Goal: Navigation & Orientation: Find specific page/section

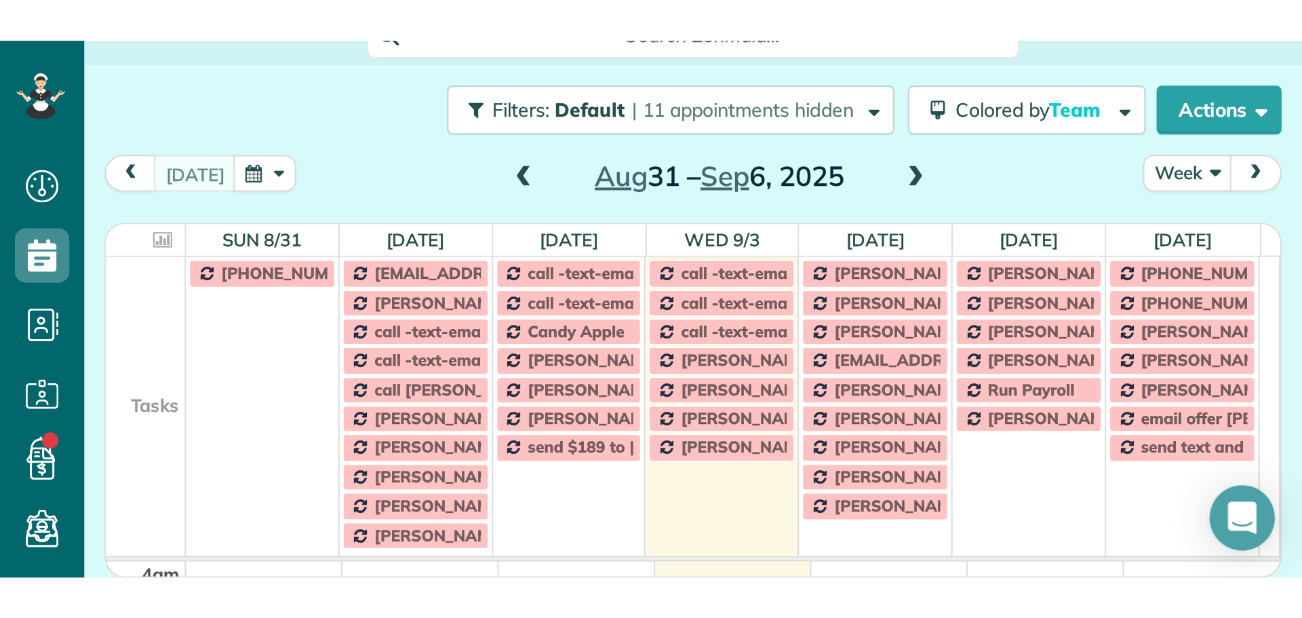
scroll to position [618, 42]
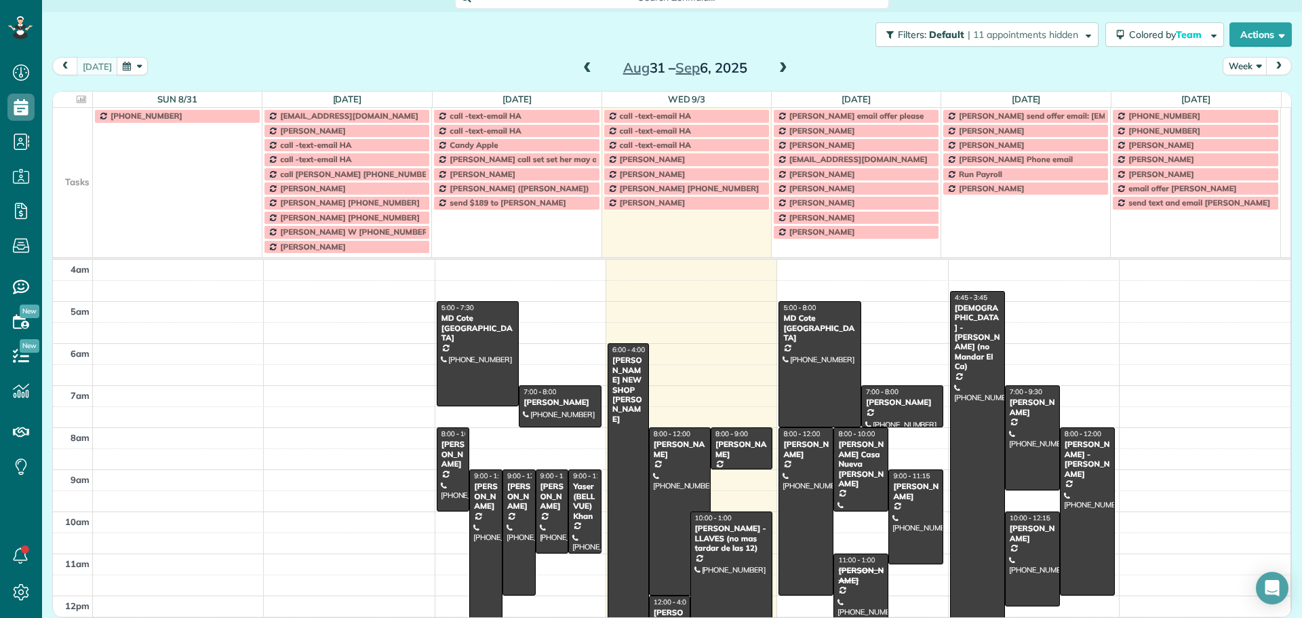
click at [55, 145] on td at bounding box center [73, 145] width 40 height 14
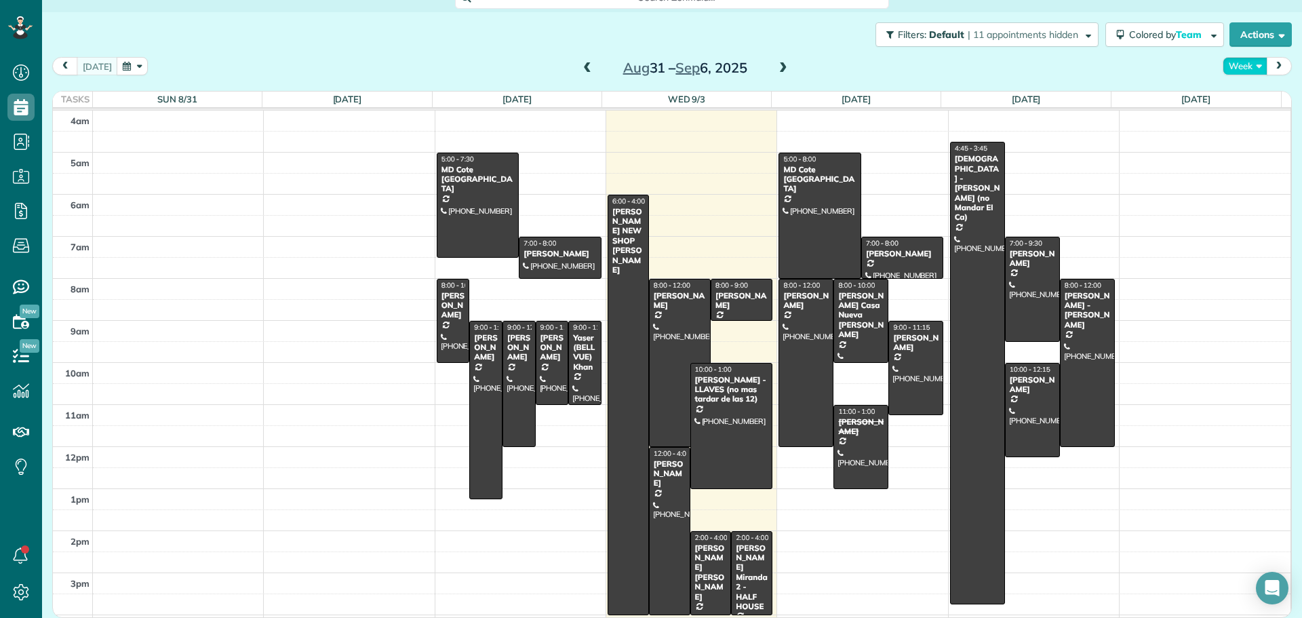
click at [1239, 64] on button "Week" at bounding box center [1244, 66] width 45 height 18
click at [1235, 98] on link "Day" at bounding box center [1276, 97] width 107 height 27
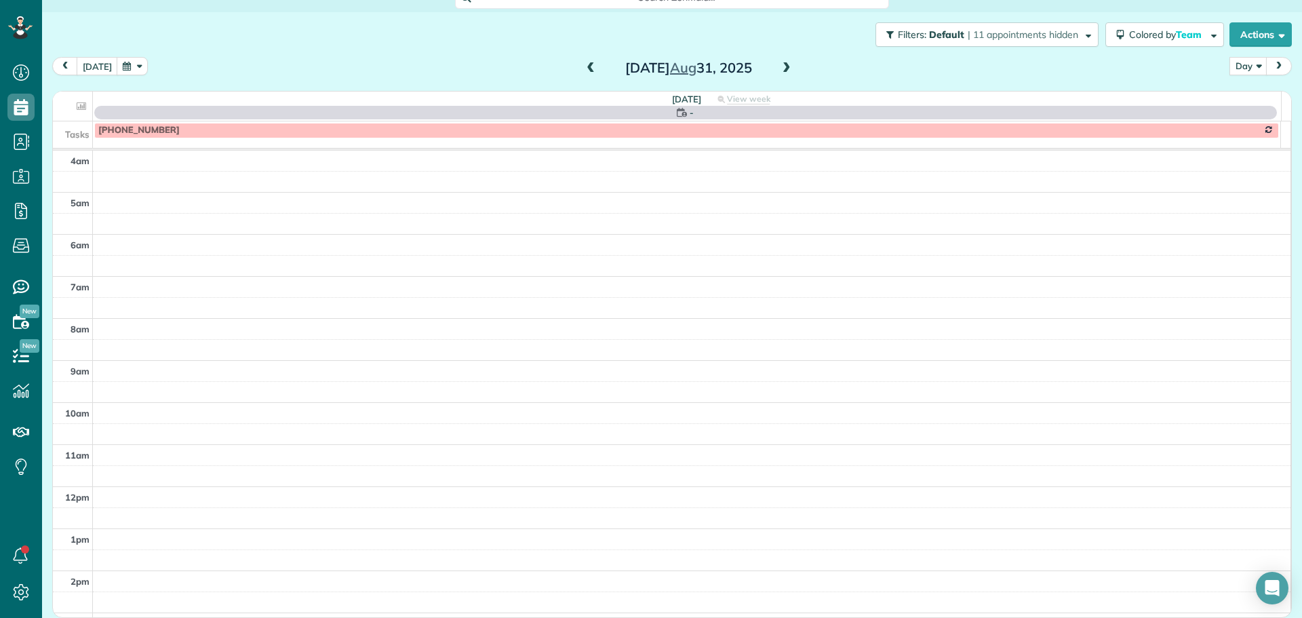
scroll to position [127, 0]
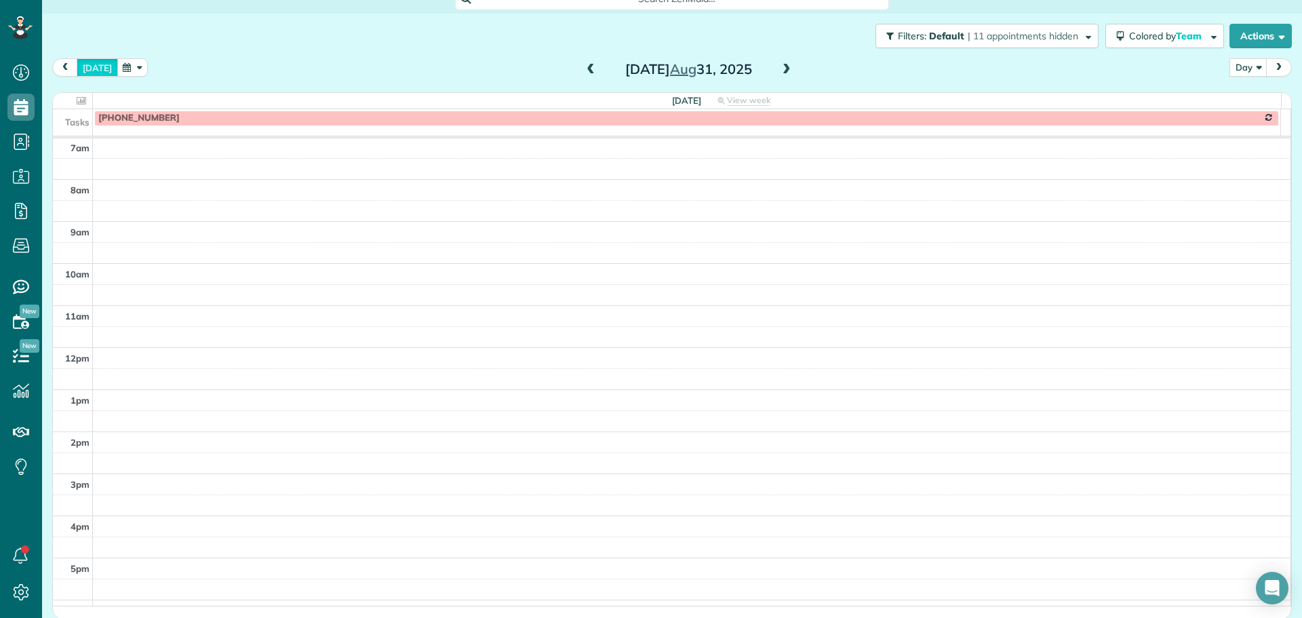
click at [89, 71] on button "[DATE]" at bounding box center [97, 67] width 41 height 18
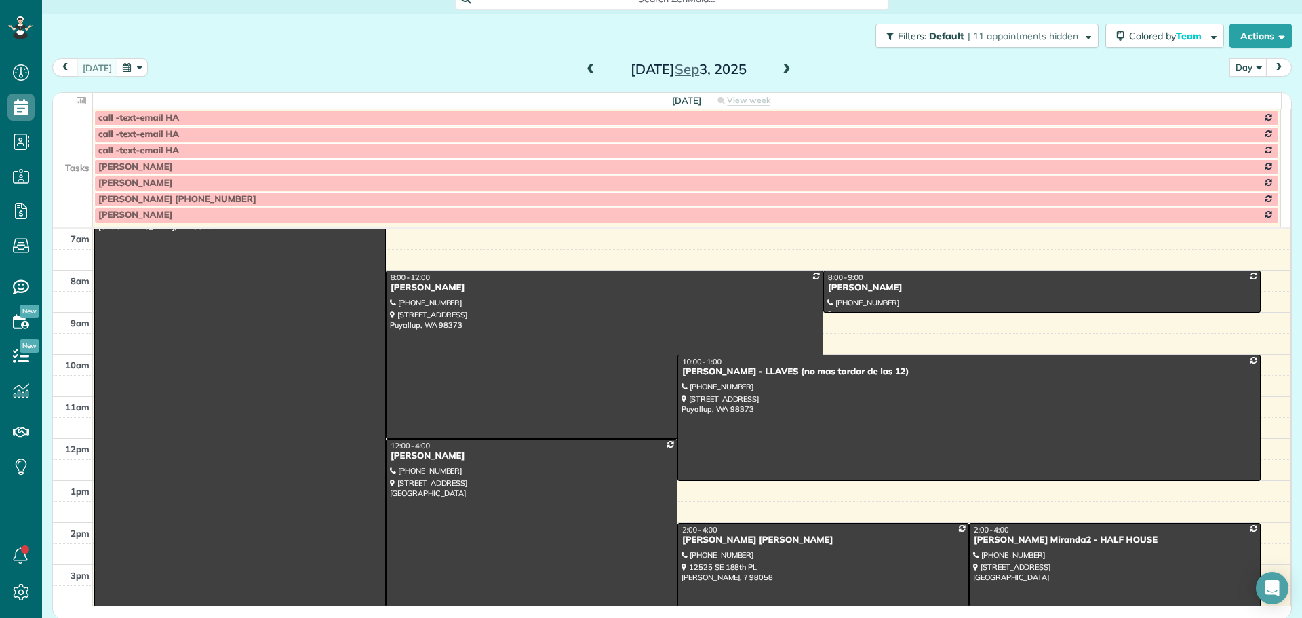
click at [77, 139] on td at bounding box center [73, 134] width 40 height 16
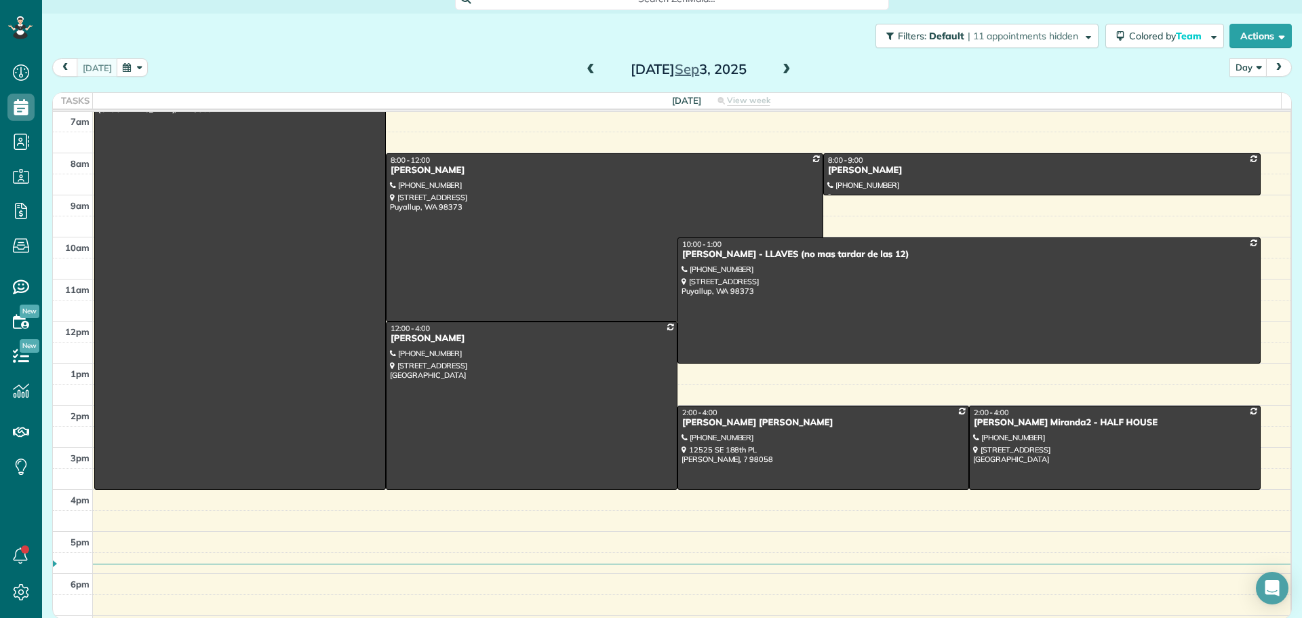
click at [780, 71] on span at bounding box center [786, 70] width 15 height 12
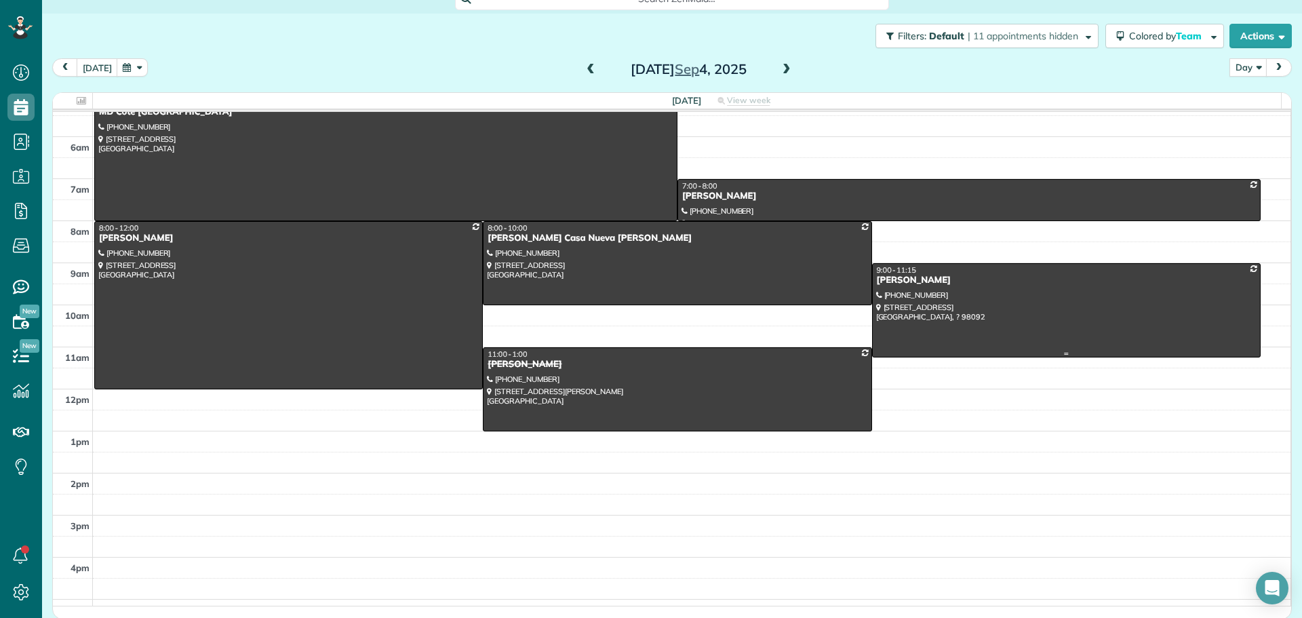
scroll to position [0, 0]
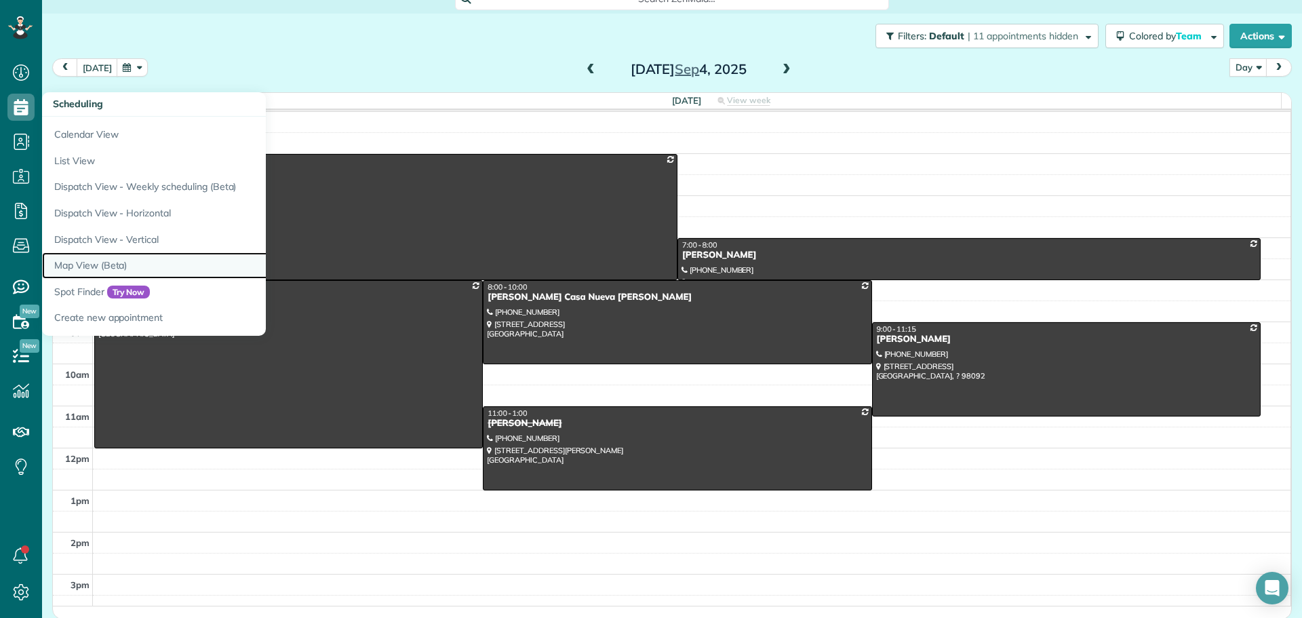
click at [83, 263] on link "Map View (Beta)" at bounding box center [211, 265] width 339 height 26
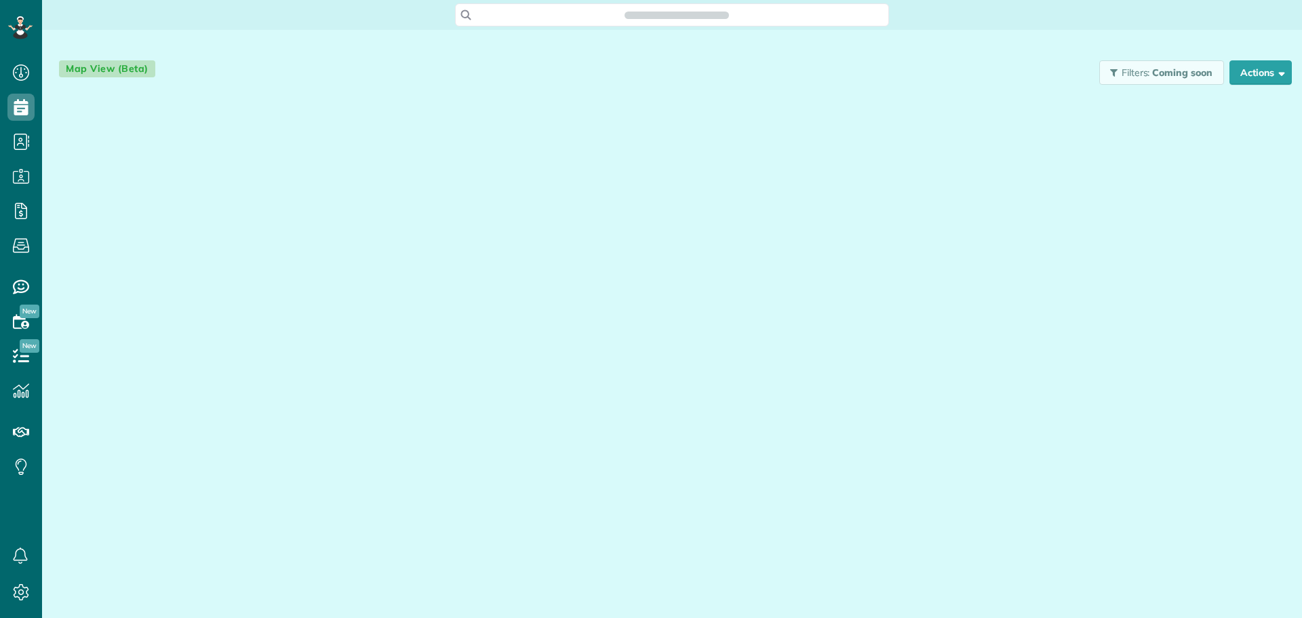
scroll to position [6, 6]
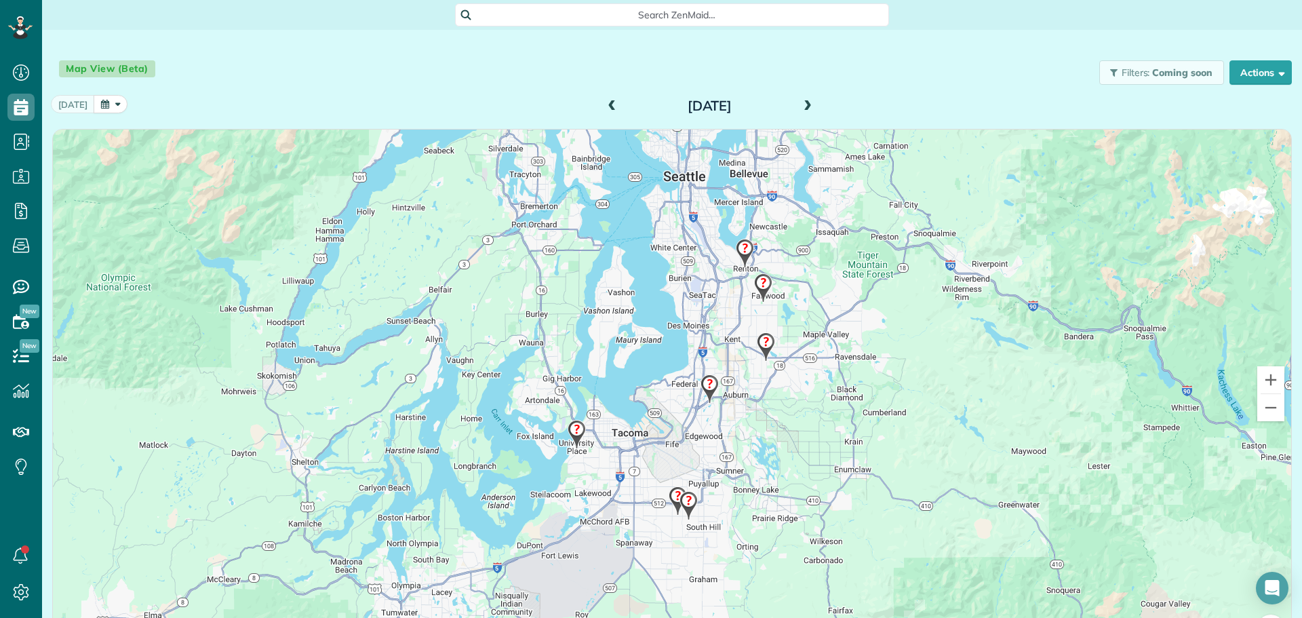
click at [803, 107] on span at bounding box center [807, 106] width 15 height 12
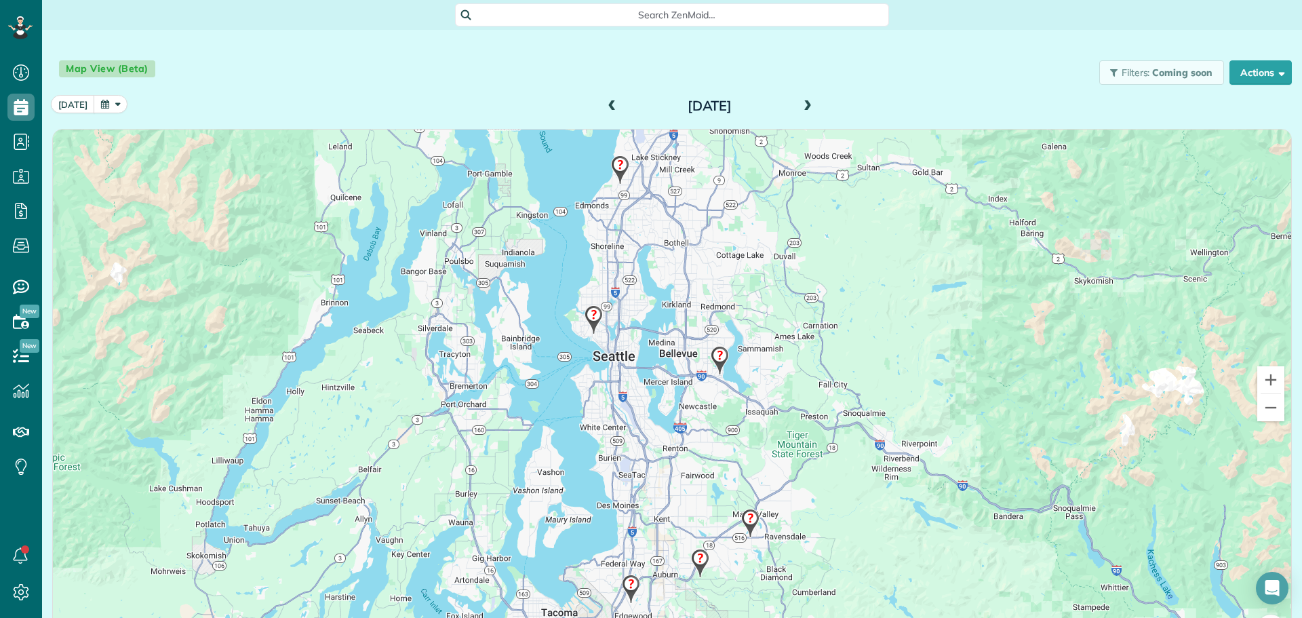
click at [611, 165] on img at bounding box center [619, 170] width 29 height 40
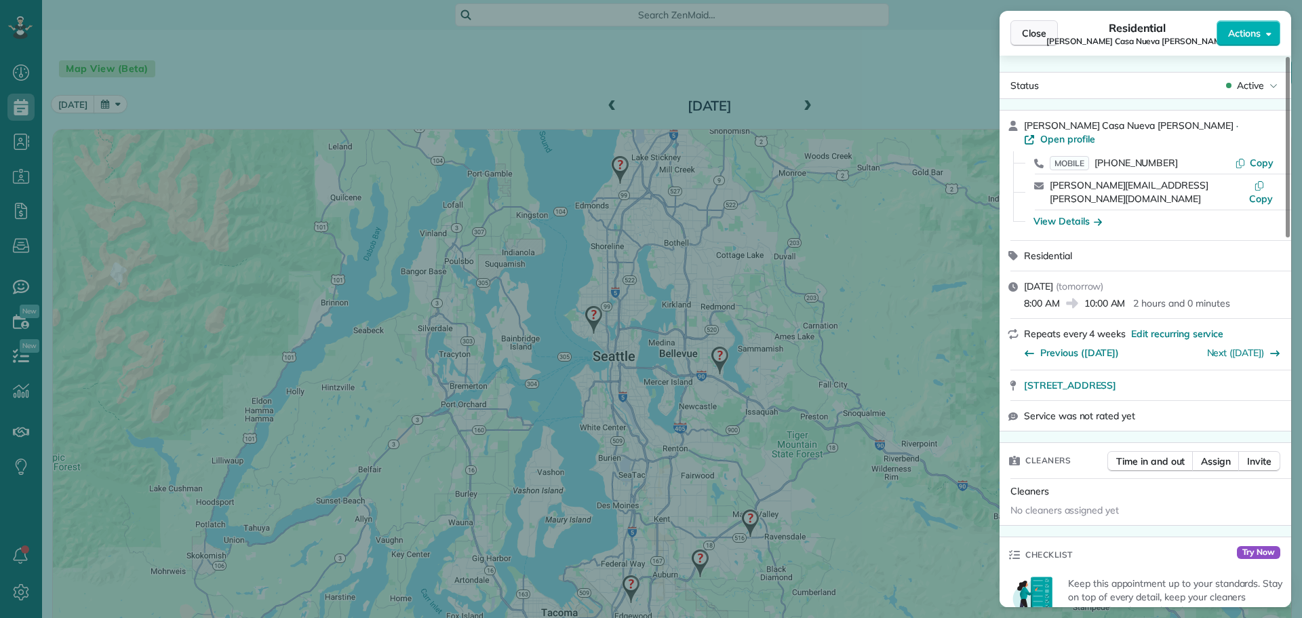
click at [1039, 37] on span "Close" at bounding box center [1034, 33] width 24 height 14
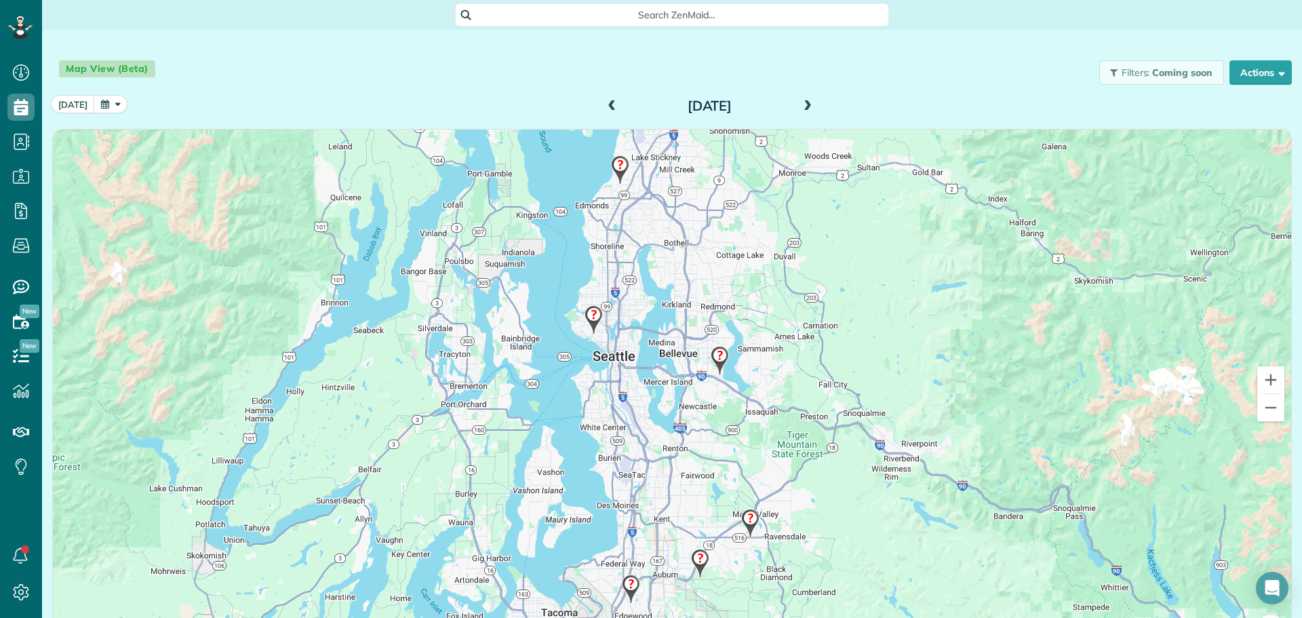
click at [583, 311] on img at bounding box center [593, 320] width 29 height 40
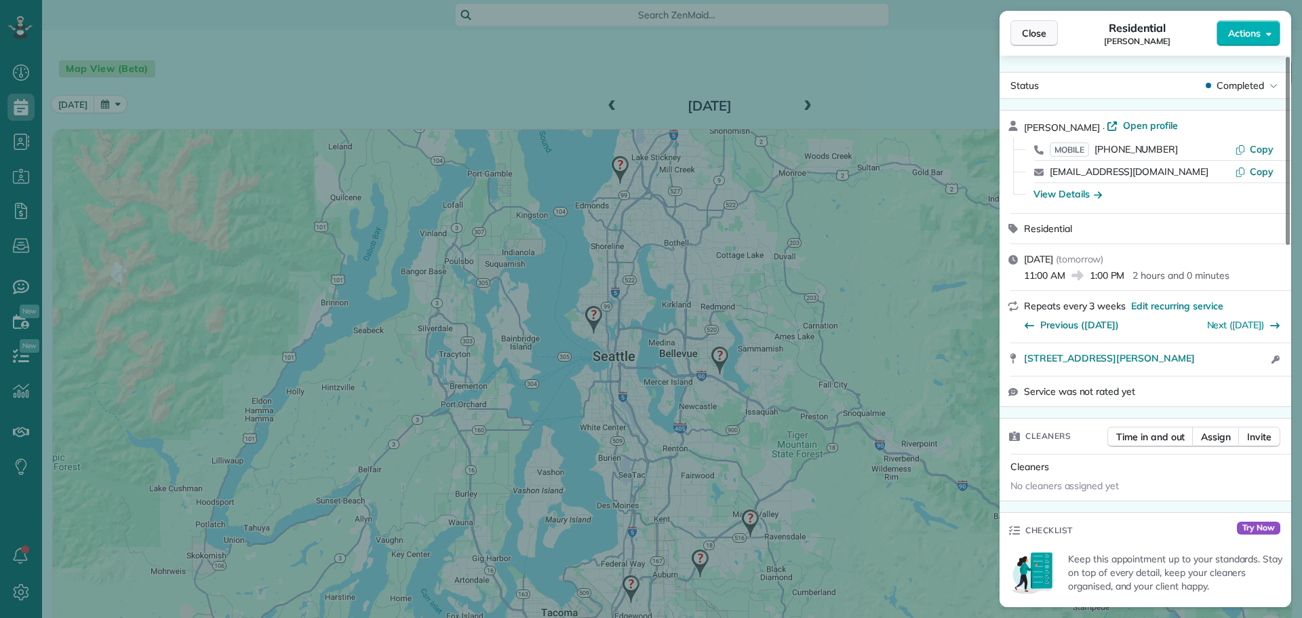
click at [1025, 24] on button "Close" at bounding box center [1033, 33] width 47 height 26
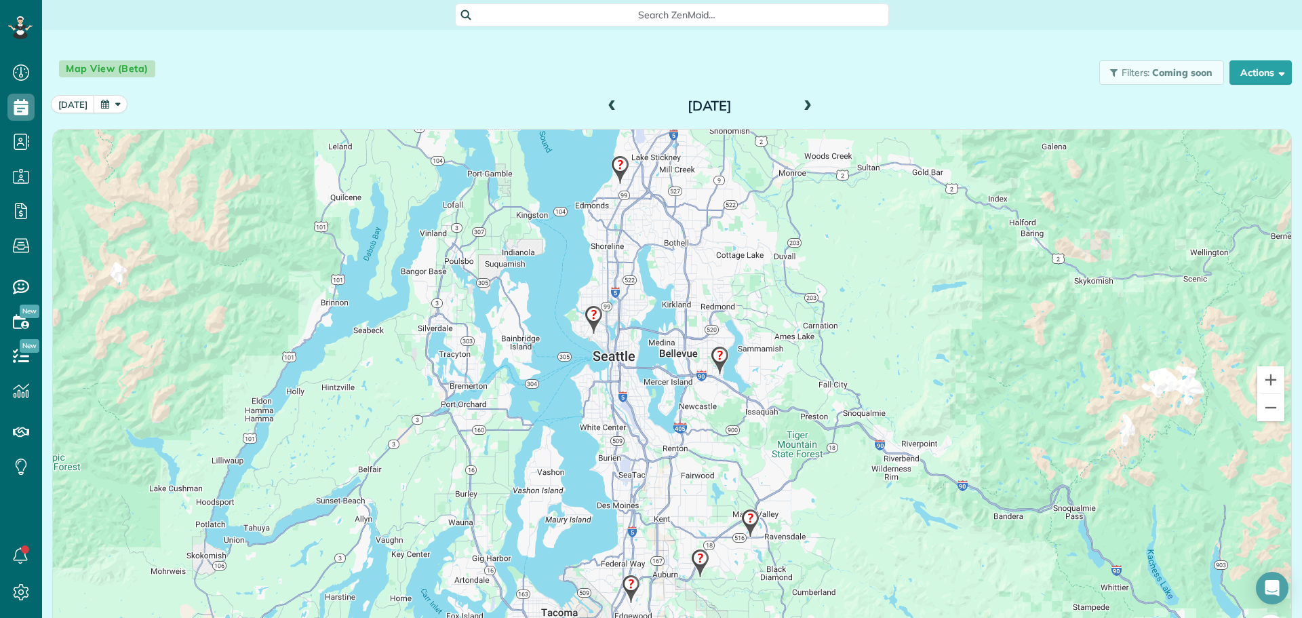
click at [714, 355] on img at bounding box center [719, 360] width 29 height 40
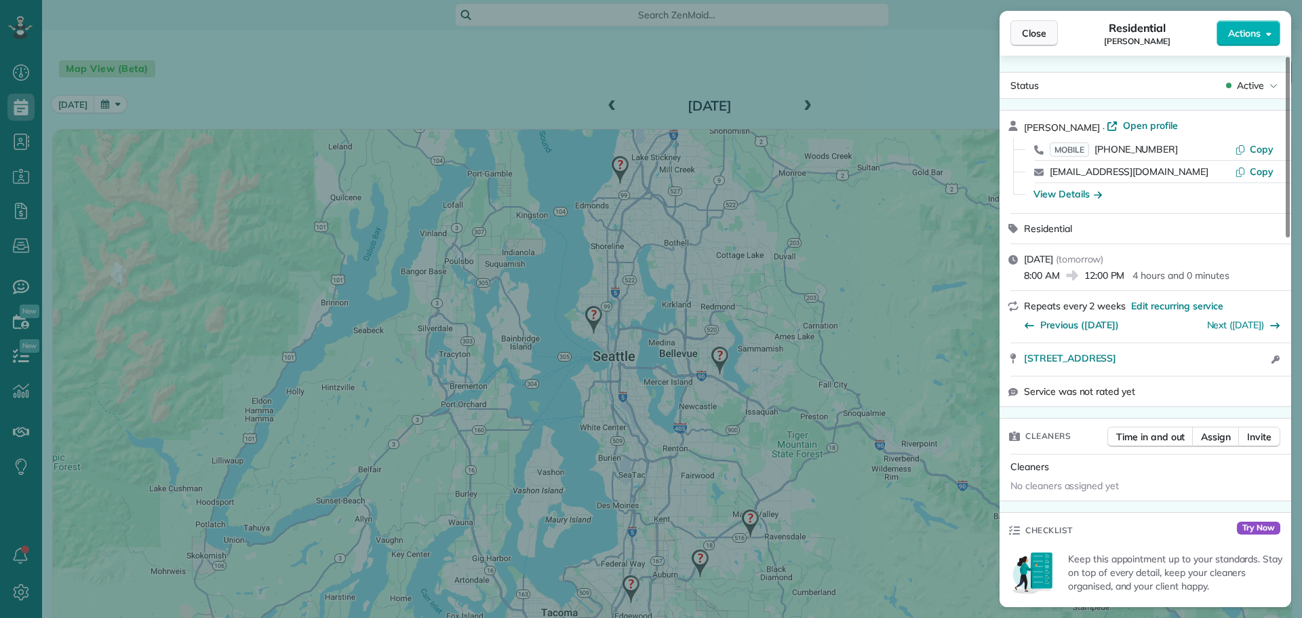
click at [1034, 37] on span "Close" at bounding box center [1034, 33] width 24 height 14
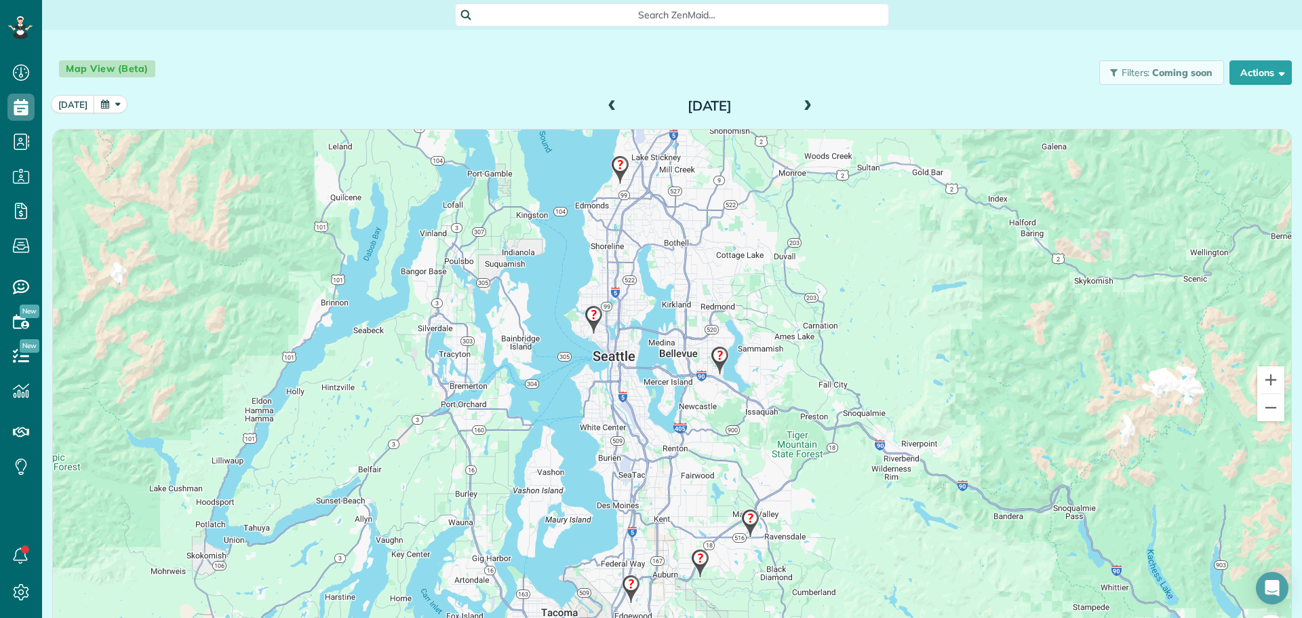
click at [626, 581] on img at bounding box center [630, 589] width 29 height 40
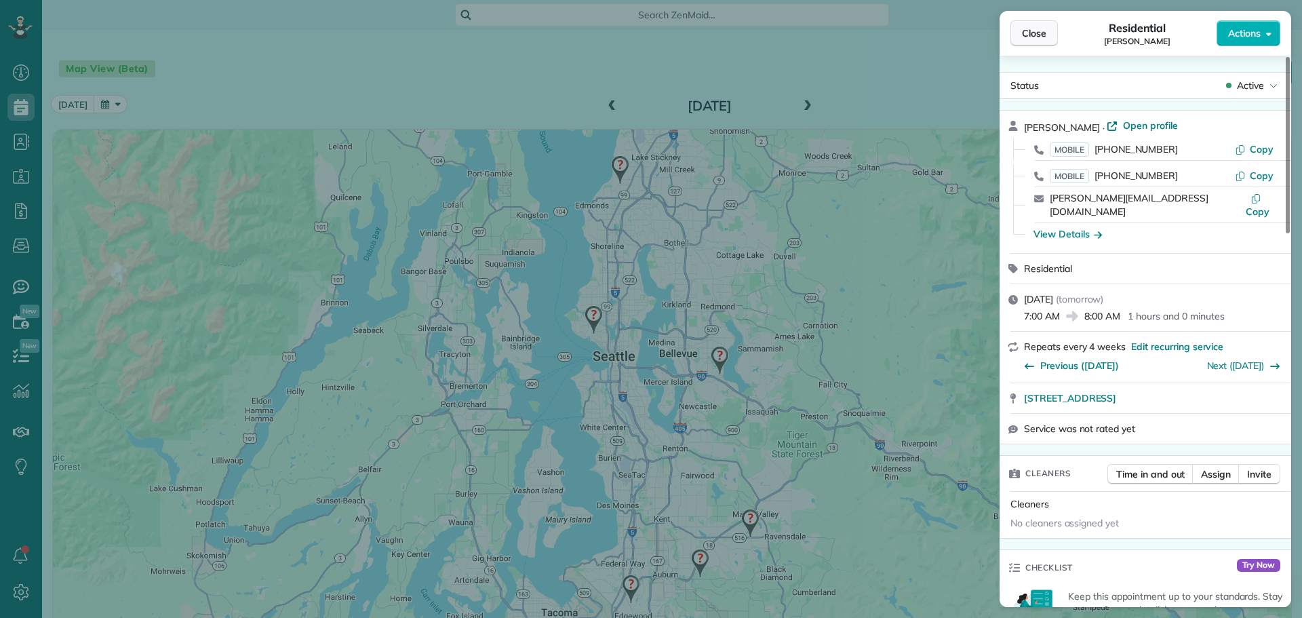
click at [1036, 26] on button "Close" at bounding box center [1033, 33] width 47 height 26
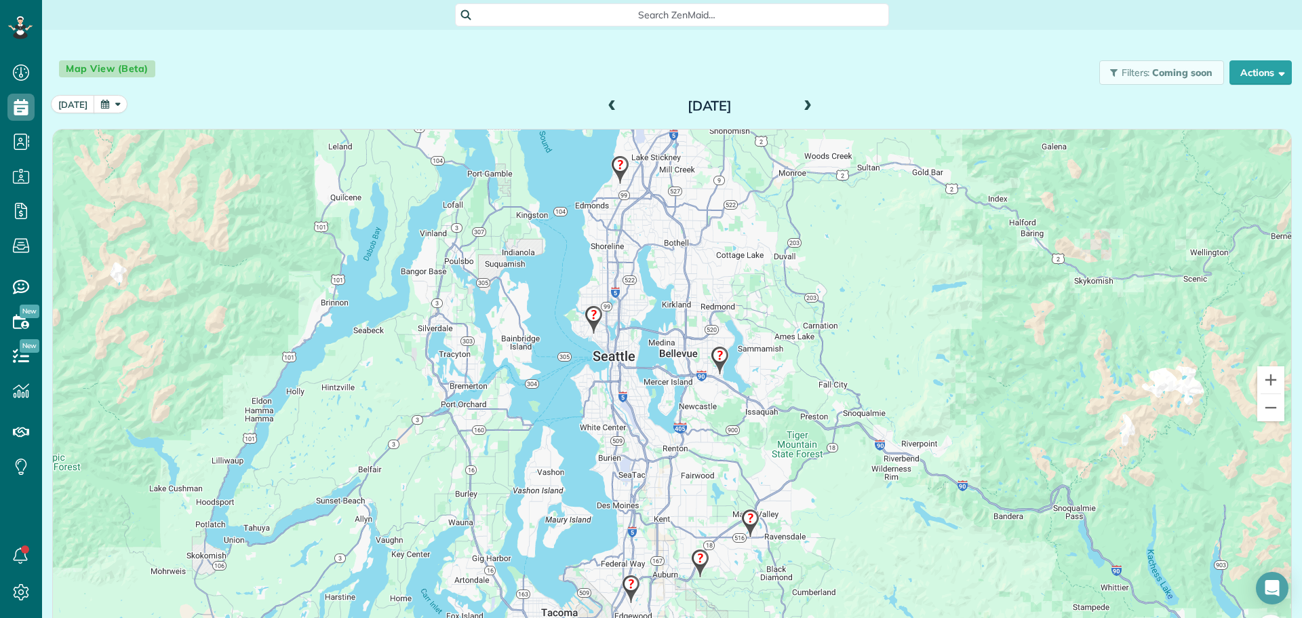
click at [696, 559] on img at bounding box center [699, 563] width 29 height 40
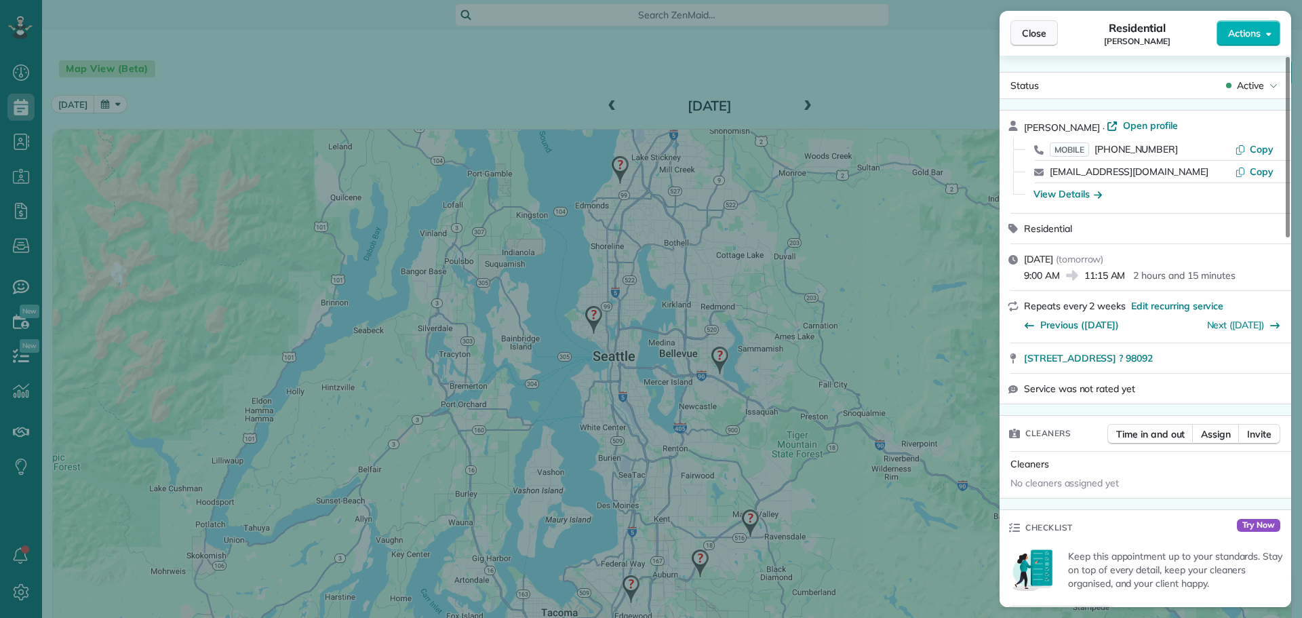
click at [1042, 33] on span "Close" at bounding box center [1034, 33] width 24 height 14
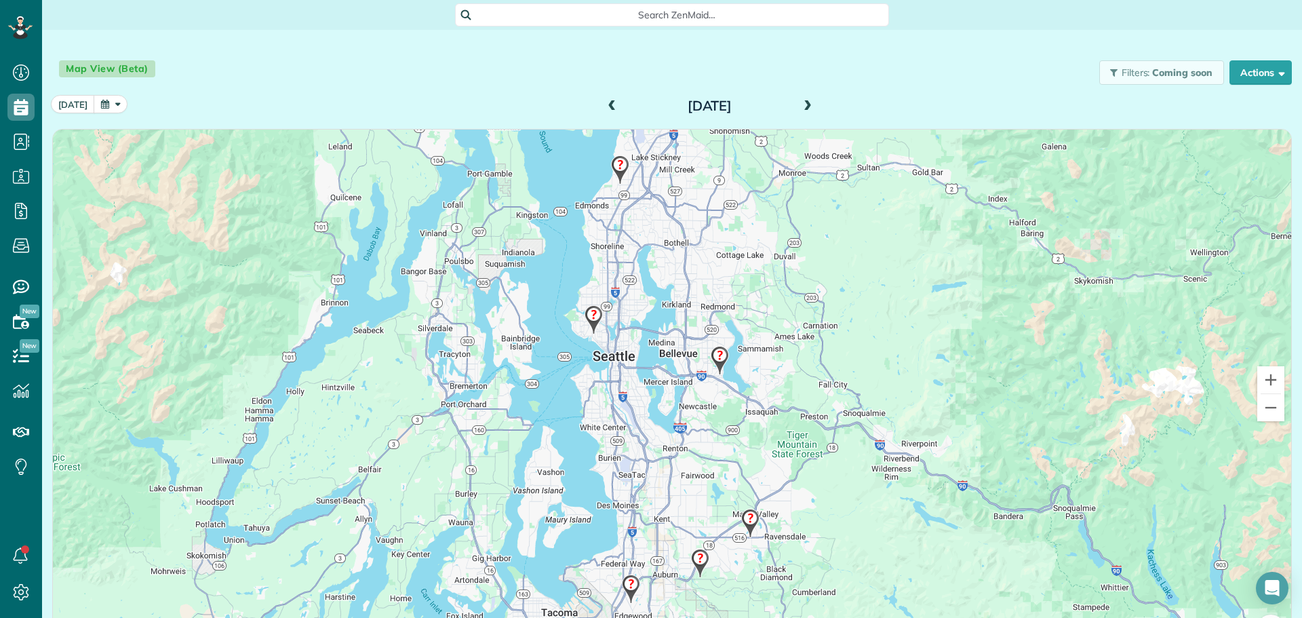
click at [479, 79] on div "Map View (Beta) Filters: Coming soon Schedule Changes Actions Create Appointmen…" at bounding box center [672, 72] width 1260 height 45
